Goal: Ask a question

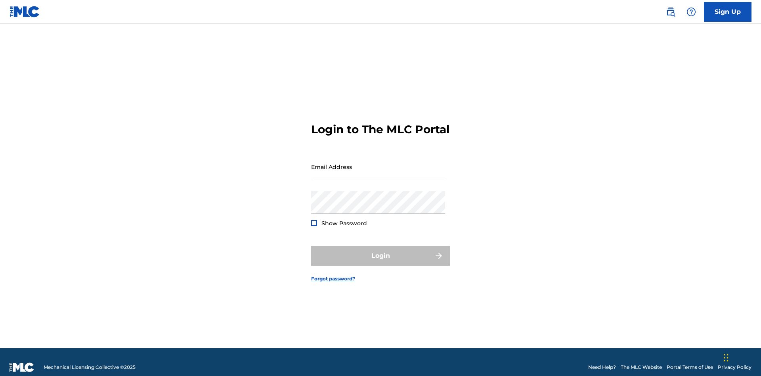
scroll to position [10, 0]
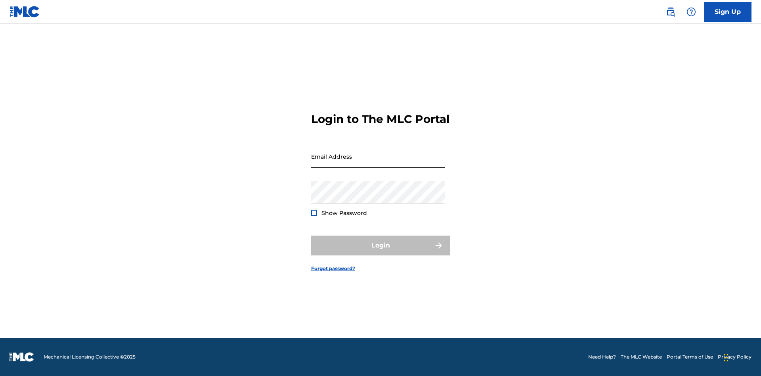
click at [378, 163] on input "Email Address" at bounding box center [378, 156] width 134 height 23
type input "Duke.McTesterson@gmail.com"
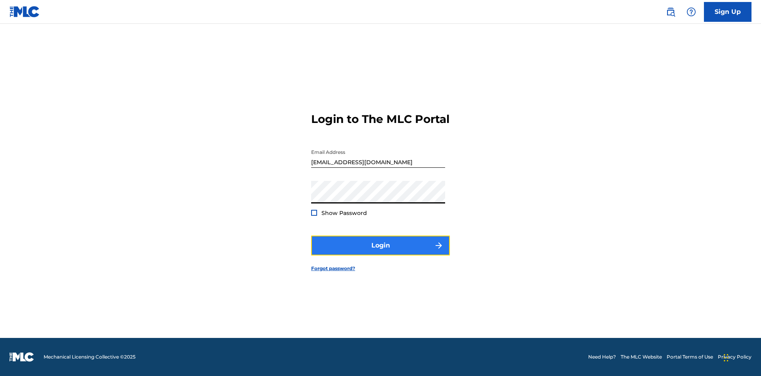
click at [381, 252] on button "Login" at bounding box center [380, 246] width 139 height 20
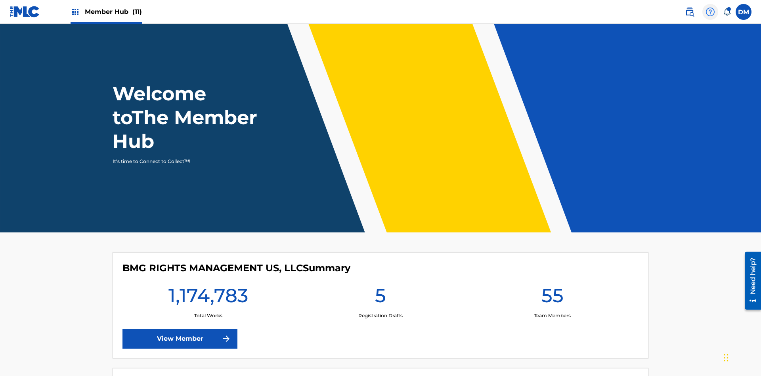
click at [711, 11] on img at bounding box center [711, 12] width 10 height 10
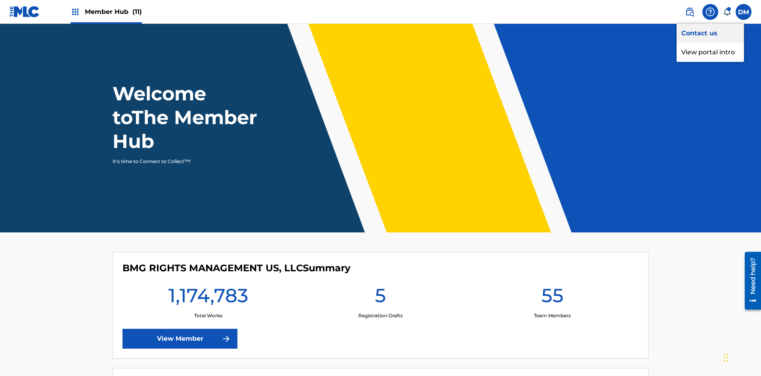
click at [711, 33] on link "Contact us" at bounding box center [710, 33] width 67 height 19
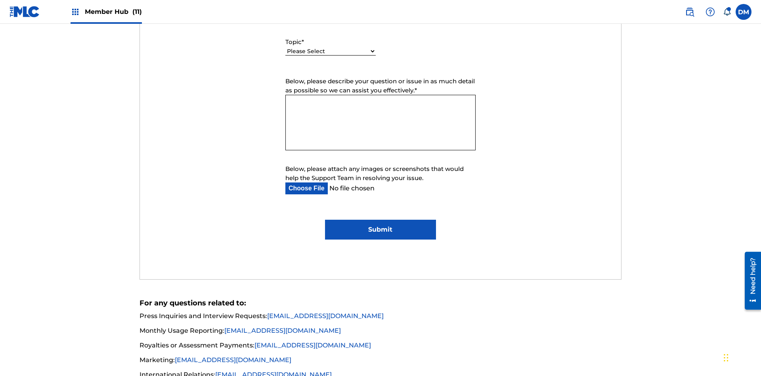
click at [331, 52] on select "Please Select I need help with my account I need help with managing my catalog …" at bounding box center [331, 51] width 90 height 8
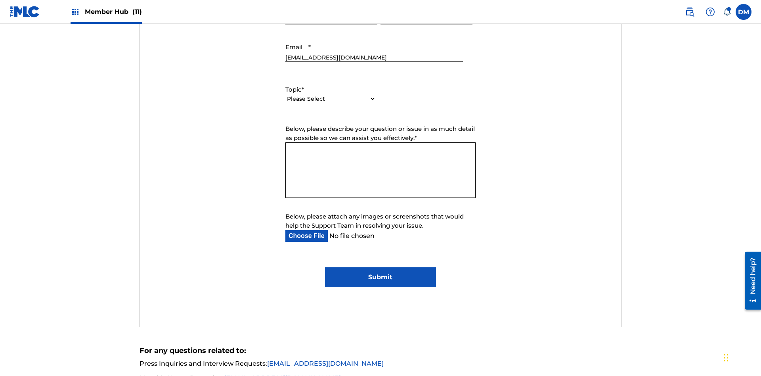
select select "I need help with managing my catalog"
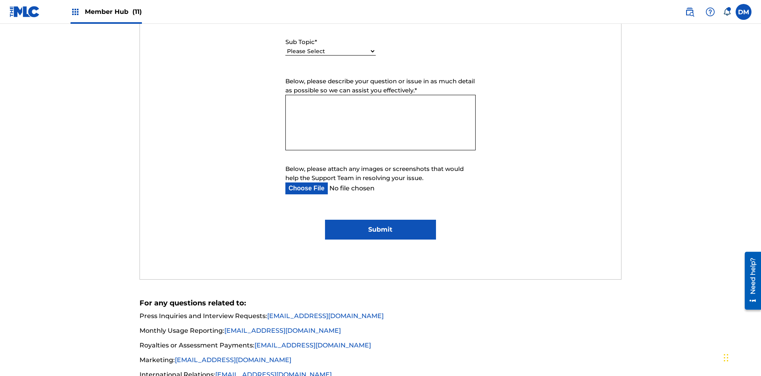
click at [331, 52] on select "Please Select I need help with CWR I need help registering my work(s) in The ML…" at bounding box center [331, 51] width 90 height 8
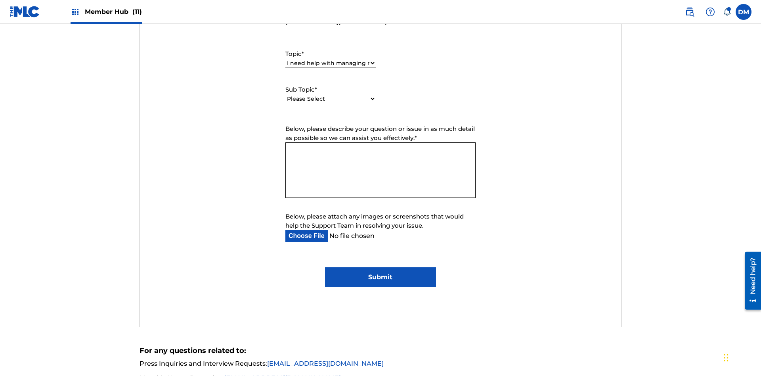
select select "I need help editing my works"
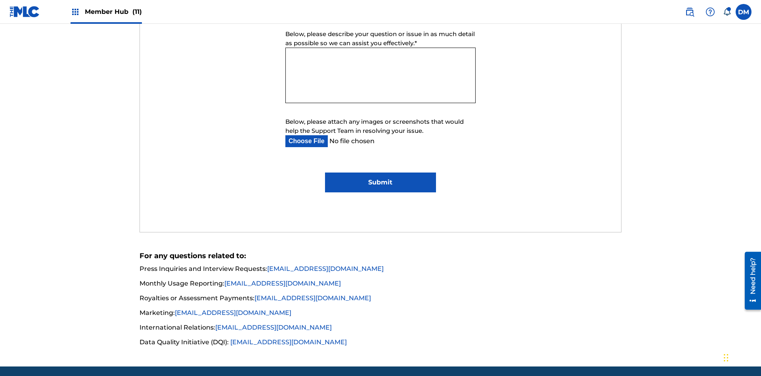
click at [381, 75] on textarea "Below, please describe your question or issue in as much detail as possible so …" at bounding box center [381, 76] width 190 height 56
type textarea "clUOR7fNdPXlu6Lgv36N"
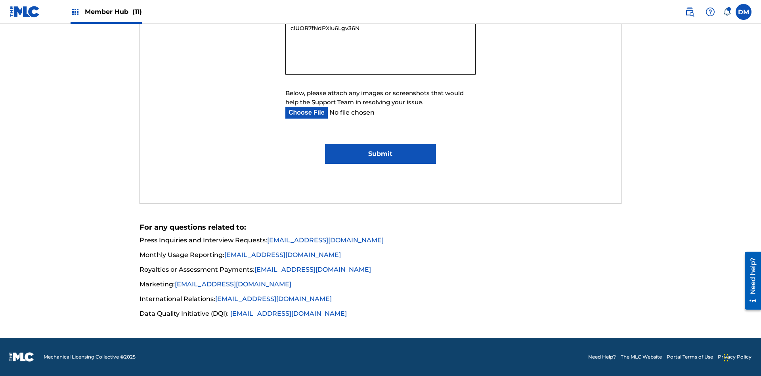
type input "C:\fakepath\jpg_test_document.jpg"
type textarea "clUOR7fNdPXlu6Lgv36N"
click at [380, 154] on input "Submit" at bounding box center [380, 154] width 111 height 20
